Goal: Task Accomplishment & Management: Complete application form

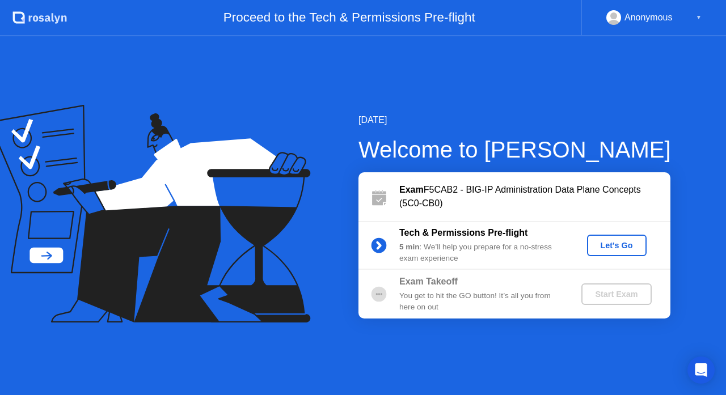
click at [636, 248] on div "Let's Go" at bounding box center [616, 245] width 50 height 9
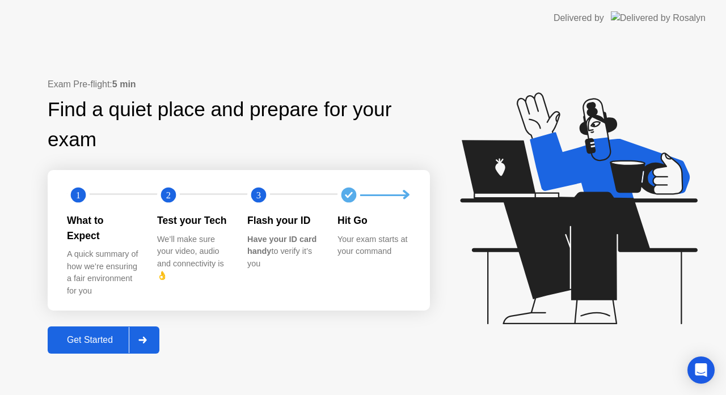
click at [83, 337] on div "Get Started" at bounding box center [90, 340] width 78 height 10
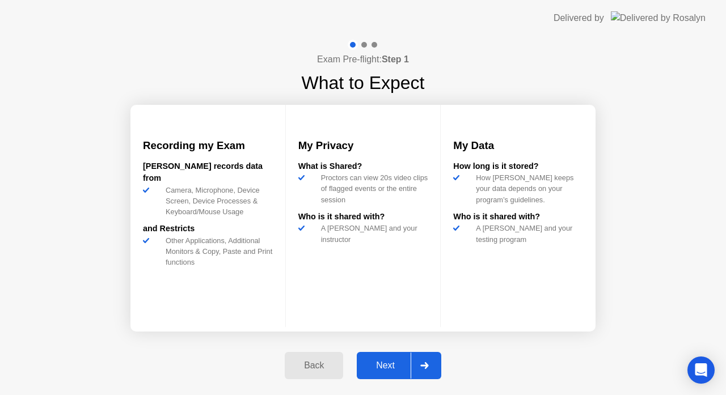
click at [383, 367] on div "Next" at bounding box center [385, 366] width 50 height 10
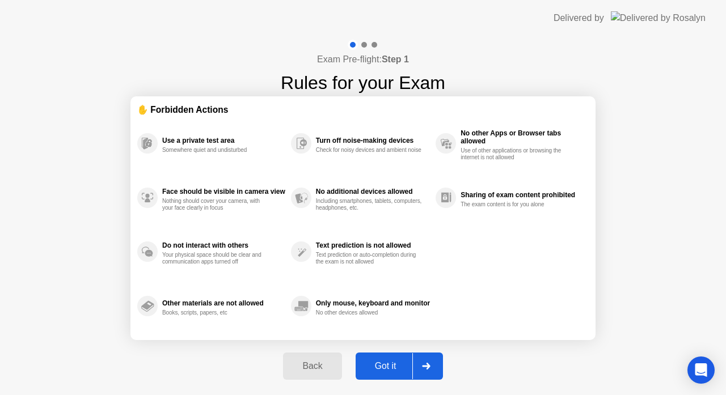
click at [387, 363] on div "Got it" at bounding box center [385, 366] width 53 height 10
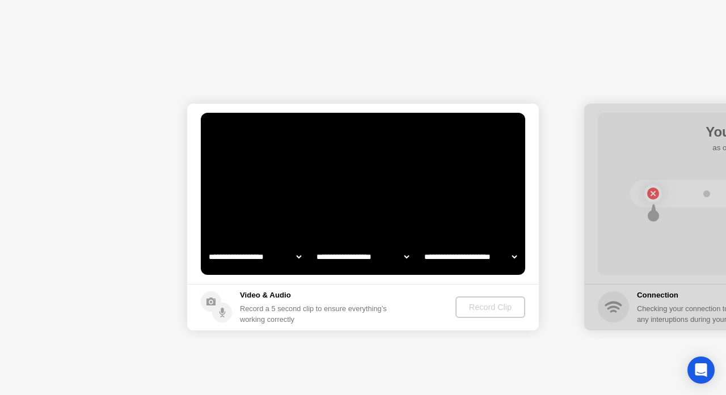
select select "**********"
select select "*******"
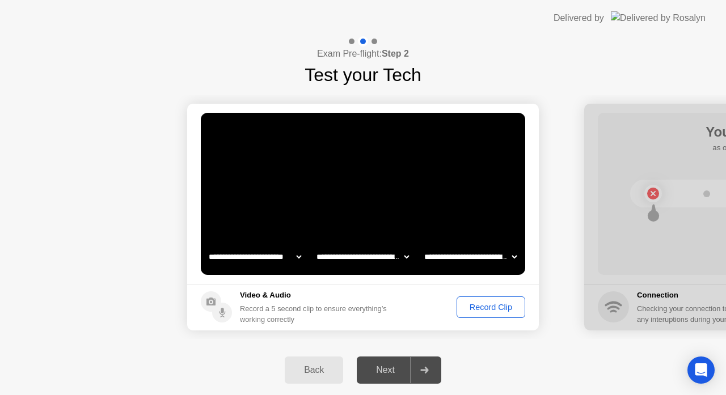
click at [476, 310] on div "Record Clip" at bounding box center [490, 307] width 61 height 9
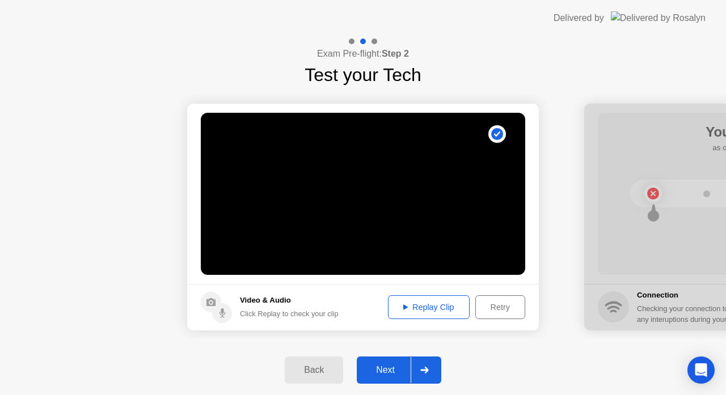
click at [386, 365] on div "Next" at bounding box center [385, 370] width 50 height 10
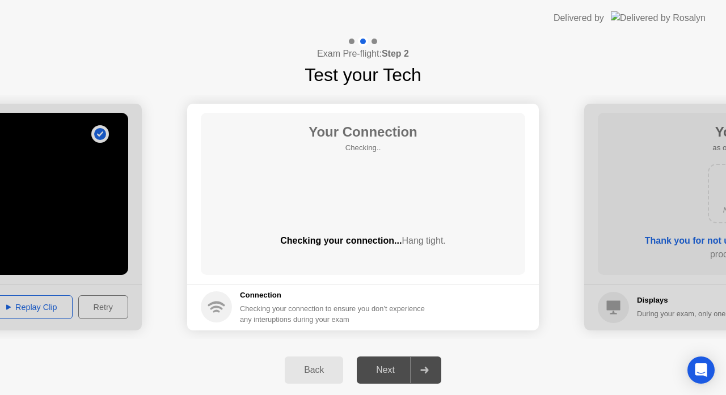
click at [384, 372] on div "Next" at bounding box center [385, 370] width 50 height 10
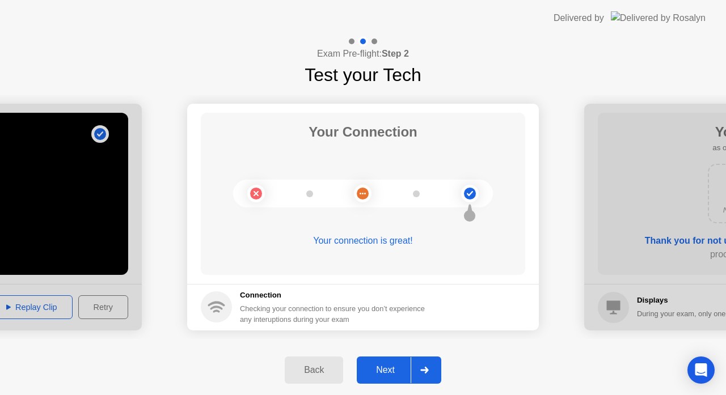
click at [392, 358] on button "Next" at bounding box center [399, 370] width 84 height 27
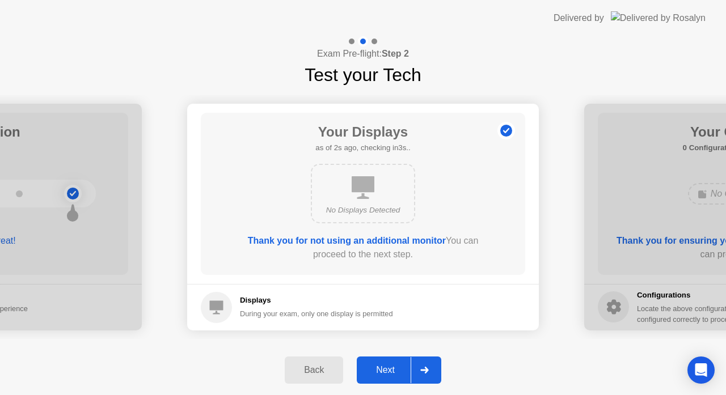
click at [392, 365] on div "Next" at bounding box center [385, 370] width 50 height 10
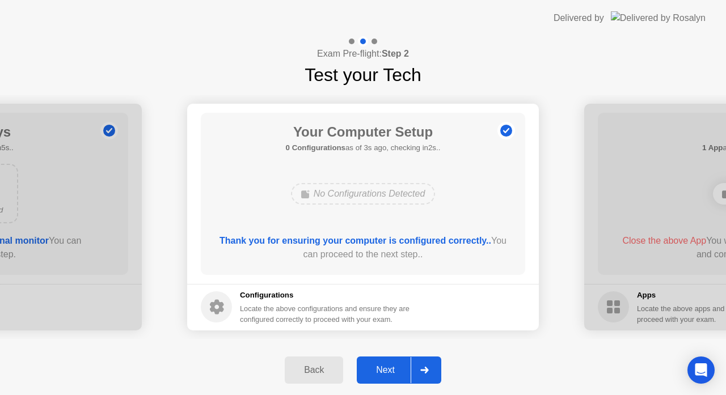
click at [392, 365] on div "Next" at bounding box center [385, 370] width 50 height 10
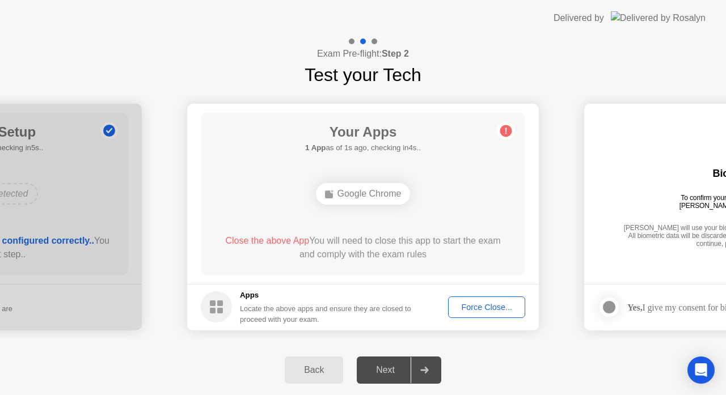
click at [481, 314] on button "Force Close..." at bounding box center [486, 308] width 77 height 22
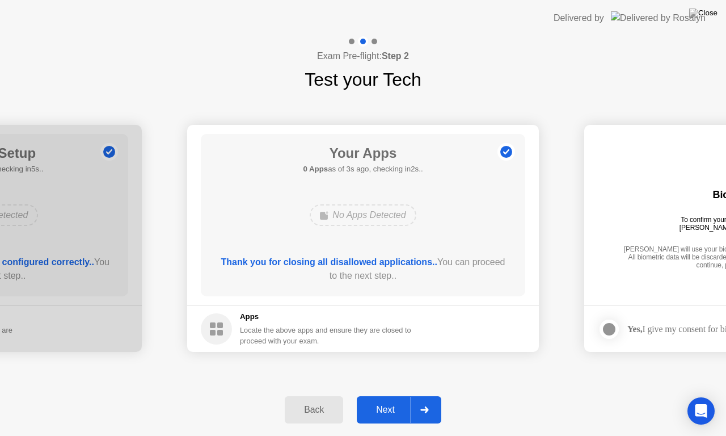
click at [390, 395] on div "Next" at bounding box center [385, 409] width 50 height 10
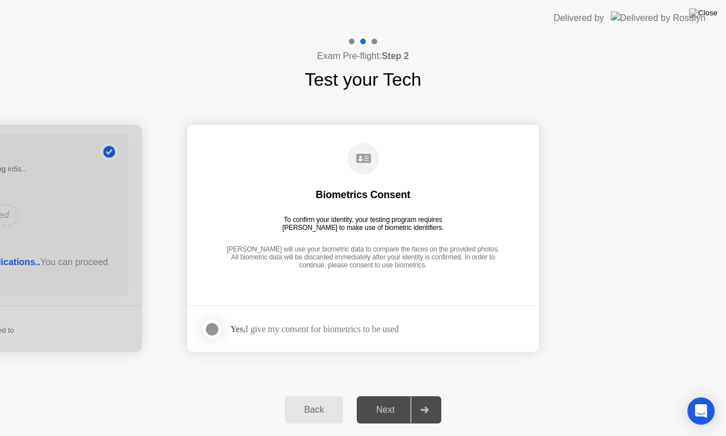
click at [211, 328] on div at bounding box center [212, 329] width 14 height 14
click at [391, 395] on button "Next" at bounding box center [399, 409] width 84 height 27
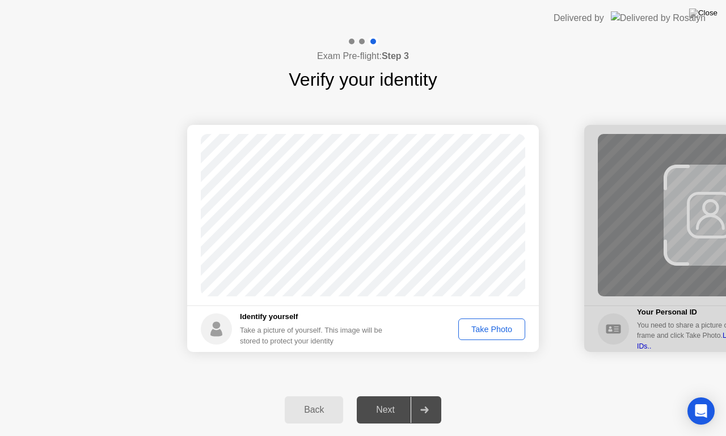
click at [494, 333] on div "Take Photo" at bounding box center [491, 328] width 59 height 9
click at [375, 395] on div "Next" at bounding box center [385, 409] width 50 height 10
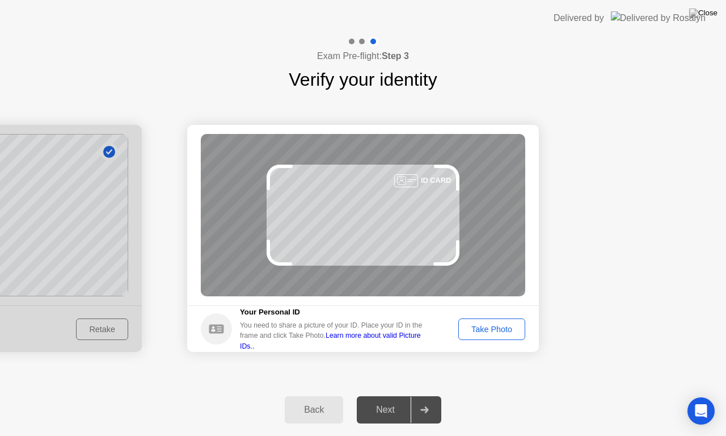
click at [502, 336] on button "Take Photo" at bounding box center [491, 329] width 67 height 22
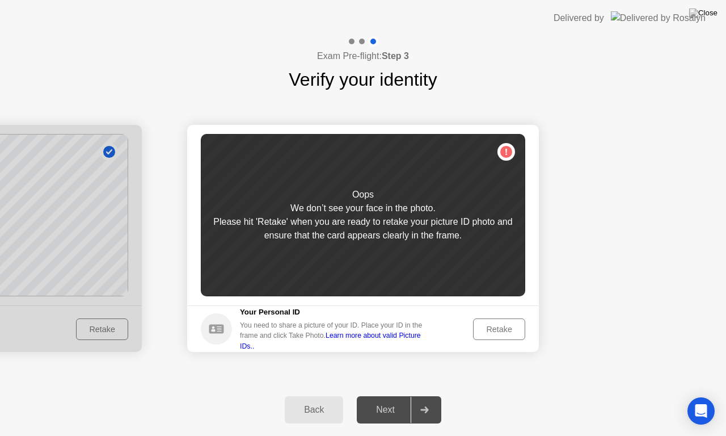
click at [502, 336] on button "Retake" at bounding box center [499, 329] width 52 height 22
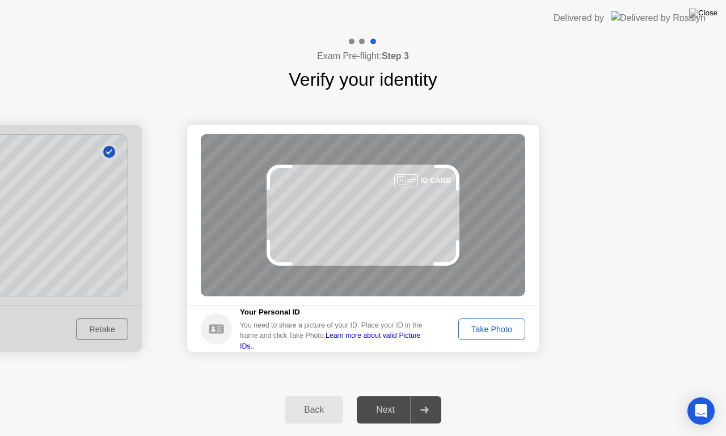
click at [502, 336] on button "Take Photo" at bounding box center [491, 329] width 67 height 22
click at [502, 336] on footer "Your Personal ID You need to share a picture of your ID. Place your ID in the f…" at bounding box center [363, 328] width 352 height 47
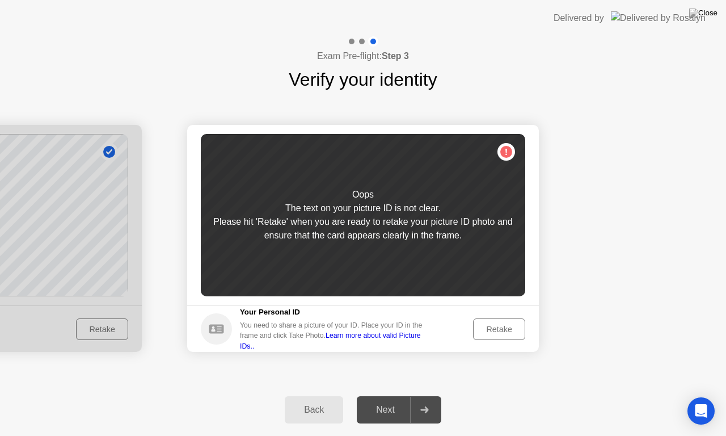
click at [502, 336] on button "Retake" at bounding box center [499, 329] width 52 height 22
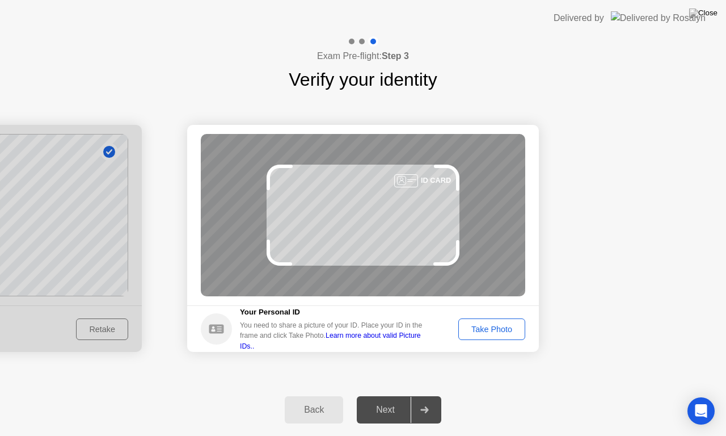
click at [502, 336] on button "Take Photo" at bounding box center [491, 329] width 67 height 22
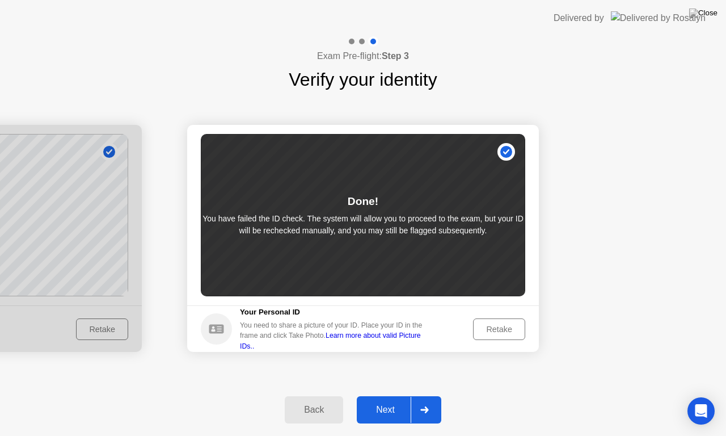
click at [377, 395] on div "Next" at bounding box center [385, 409] width 50 height 10
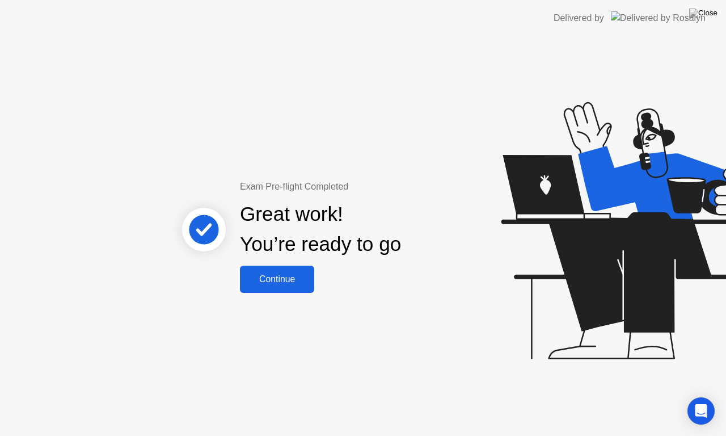
click at [288, 269] on button "Continue" at bounding box center [277, 278] width 74 height 27
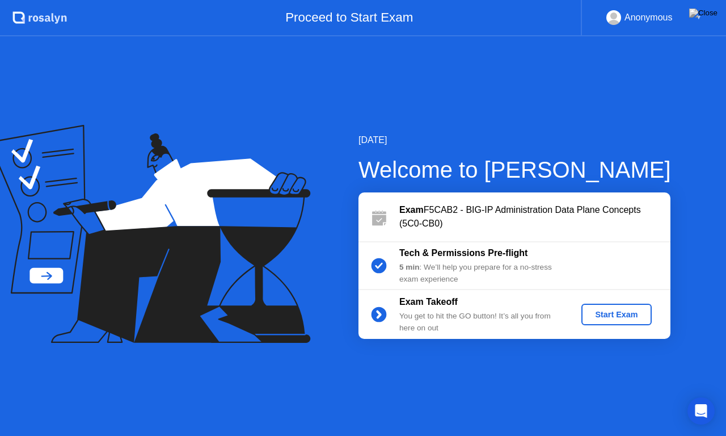
click at [608, 315] on div "Start Exam" at bounding box center [616, 314] width 61 height 9
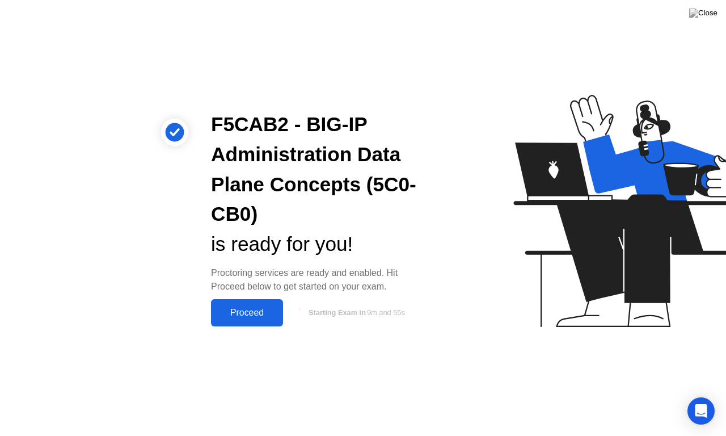
click at [273, 313] on div "Proceed" at bounding box center [246, 312] width 65 height 10
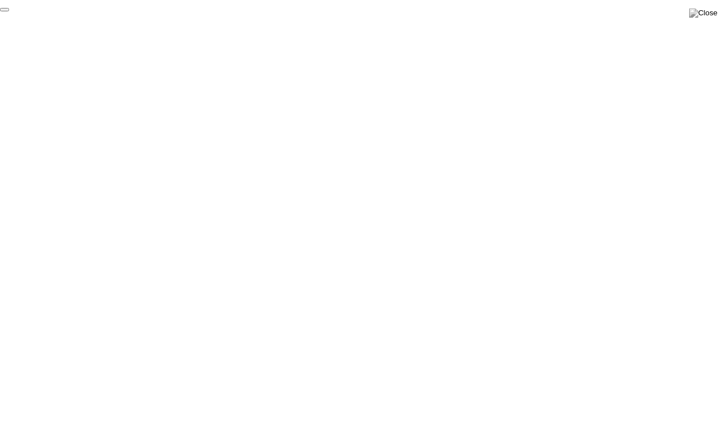
click div "End Proctoring Session"
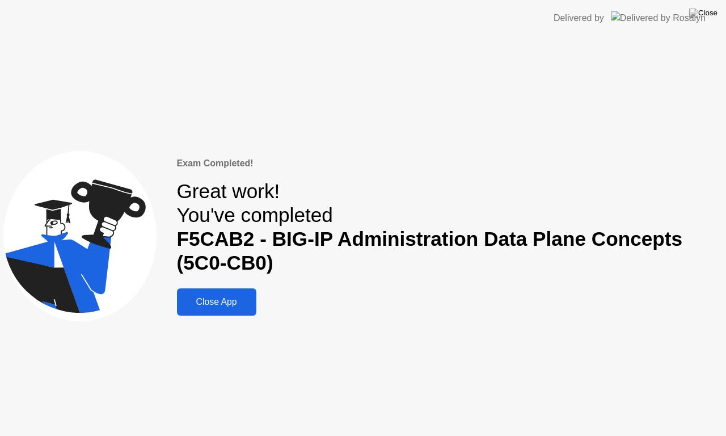
click at [217, 297] on div "Close App" at bounding box center [216, 302] width 73 height 10
